Goal: Task Accomplishment & Management: Use online tool/utility

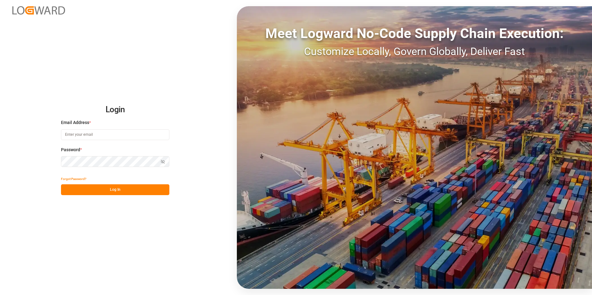
click at [97, 137] on input at bounding box center [115, 134] width 108 height 11
paste input "[EMAIL_ADDRESS][PERSON_NAME][DOMAIN_NAME]"
type input "[EMAIL_ADDRESS][PERSON_NAME][DOMAIN_NAME]"
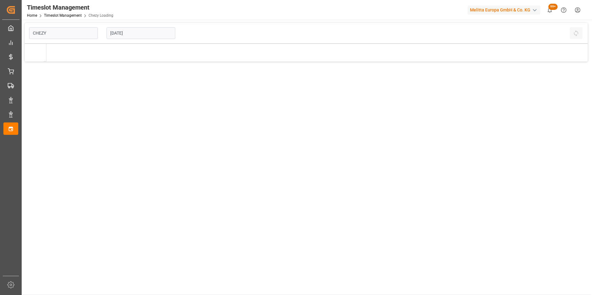
type input "Chezy Loading"
